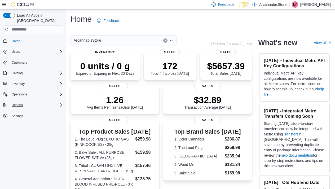
click at [20, 103] on span "Reports" at bounding box center [17, 105] width 11 height 4
click at [16, 125] on span "Reports" at bounding box center [15, 127] width 11 height 4
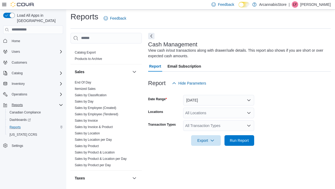
scroll to position [354, 0]
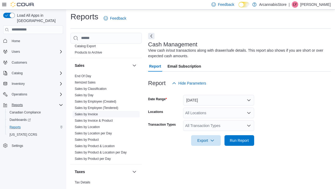
click at [93, 114] on link "Sales by Invoice" at bounding box center [86, 114] width 23 height 4
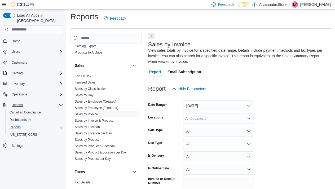
scroll to position [23, 0]
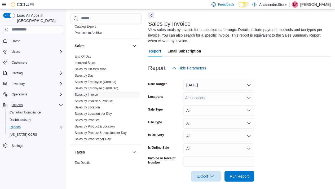
click at [228, 89] on button "Yesterday" at bounding box center [218, 85] width 71 height 11
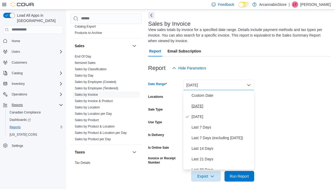
click at [217, 104] on span "[DATE]" at bounding box center [221, 106] width 60 height 6
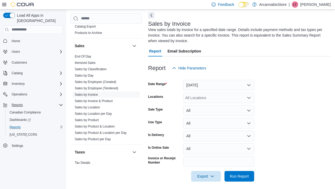
click at [219, 98] on div "All Locations" at bounding box center [218, 97] width 71 height 11
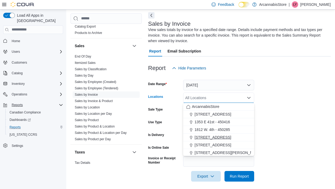
click at [207, 139] on span "[STREET_ADDRESS]" at bounding box center [212, 136] width 37 height 5
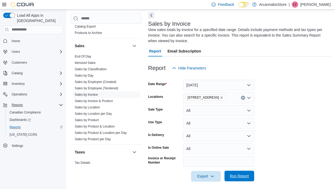
click at [237, 180] on span "Run Report" at bounding box center [238, 175] width 23 height 11
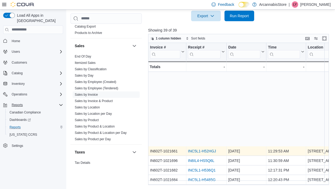
scroll to position [127, 0]
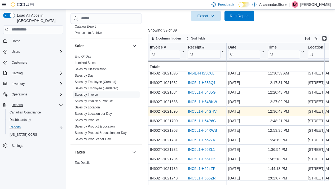
click at [209, 112] on link "INC5L1-H54GHV" at bounding box center [202, 111] width 29 height 4
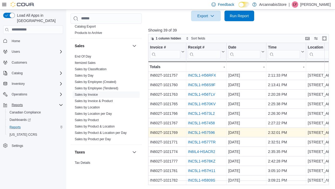
scroll to position [263, 0]
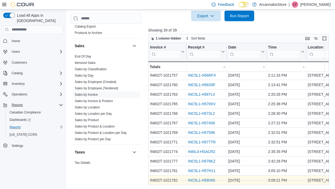
click at [202, 178] on link "INC5L1-H5809S" at bounding box center [201, 180] width 27 height 4
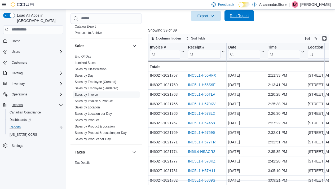
click at [241, 18] on span "Run Report" at bounding box center [238, 15] width 19 height 5
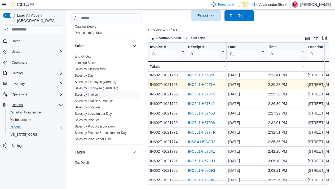
scroll to position [183, 0]
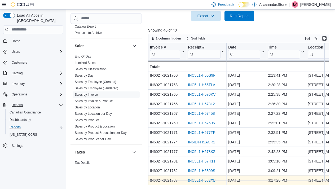
click at [196, 178] on link "INC5L1-H582XB" at bounding box center [202, 180] width 28 height 4
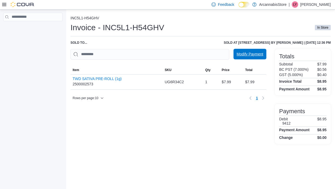
click at [239, 53] on span "Modify Payment" at bounding box center [249, 53] width 26 height 5
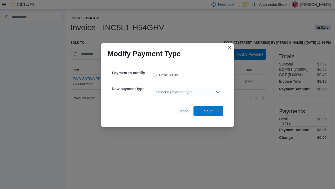
click at [203, 89] on div "Select a payment type" at bounding box center [187, 92] width 70 height 11
click at [206, 92] on div "Select a payment type Combo box. Selected. Combo box input. Select a payment ty…" at bounding box center [187, 92] width 70 height 11
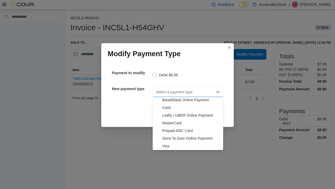
scroll to position [8, 0]
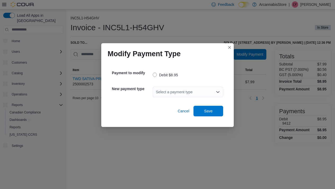
click at [197, 94] on div "Select a payment type" at bounding box center [187, 92] width 70 height 11
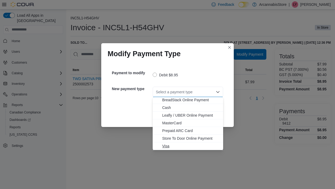
click at [161, 147] on span "Visa" at bounding box center [188, 145] width 64 height 5
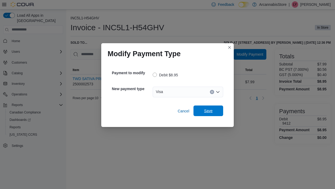
click at [204, 110] on span "Save" at bounding box center [208, 110] width 8 height 5
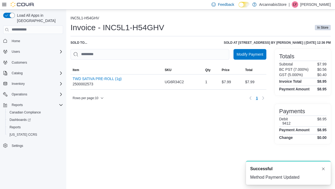
scroll to position [0, 0]
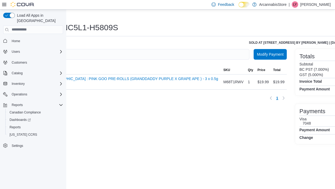
scroll to position [0, 50]
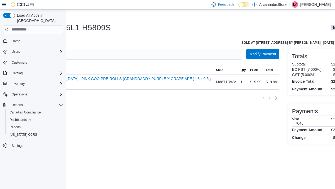
click at [249, 55] on span "Modify Payment" at bounding box center [262, 53] width 26 height 5
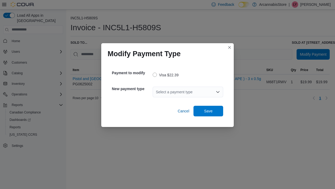
scroll to position [0, 0]
click at [201, 95] on div "Select a payment type" at bounding box center [187, 92] width 70 height 11
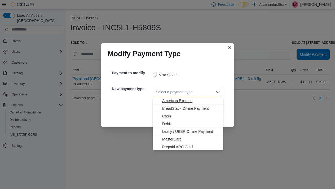
click at [193, 101] on span "American Express" at bounding box center [191, 100] width 58 height 5
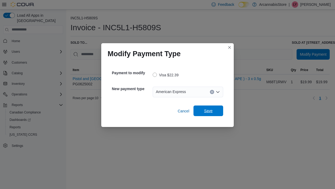
click at [202, 107] on span "Save" at bounding box center [207, 110] width 23 height 11
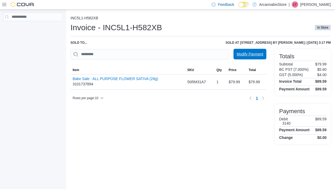
click at [246, 56] on span "Modify Payment" at bounding box center [249, 53] width 26 height 5
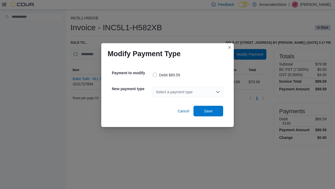
click at [200, 91] on div "Select a payment type" at bounding box center [187, 92] width 70 height 11
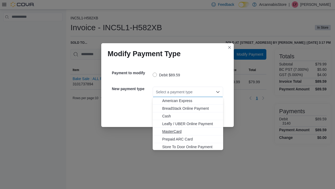
click at [182, 129] on span "MasterCard" at bounding box center [191, 131] width 58 height 5
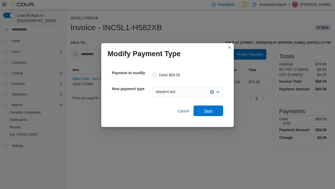
click at [204, 114] on span "Save" at bounding box center [207, 110] width 23 height 11
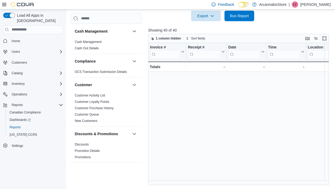
scroll to position [272, 0]
